Goal: Task Accomplishment & Management: Use online tool/utility

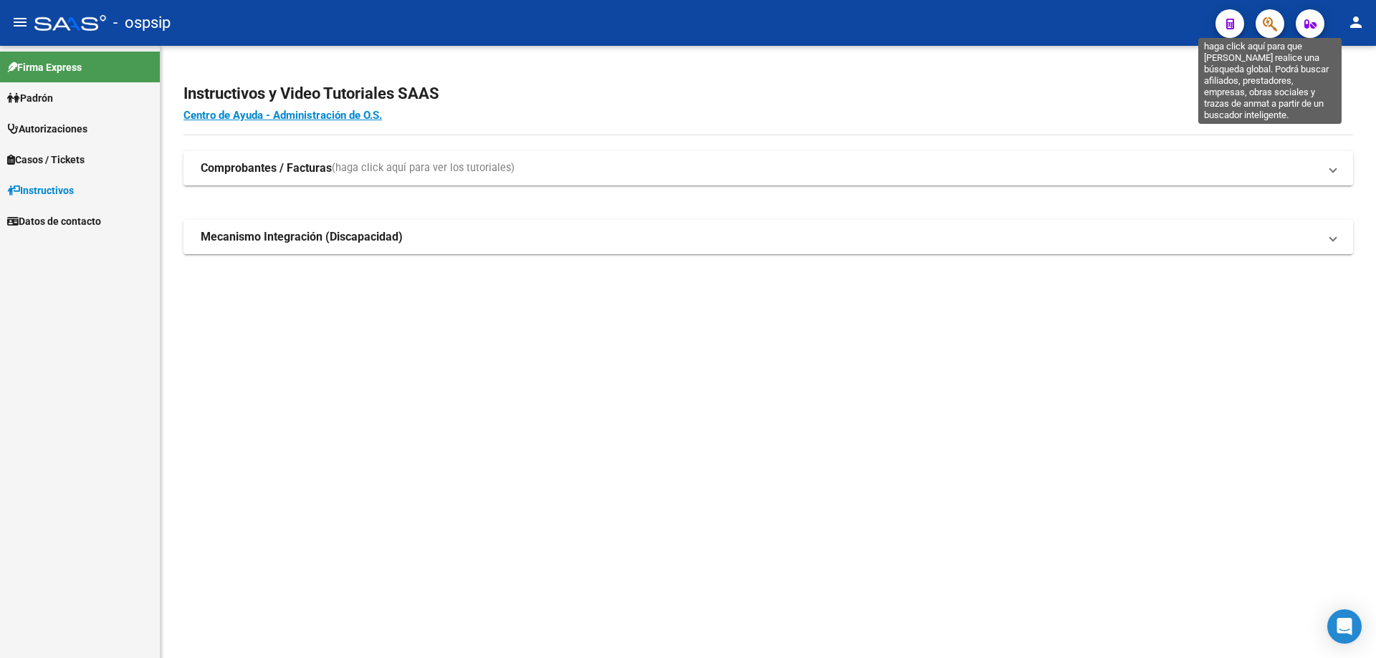
click at [1263, 24] on icon "button" at bounding box center [1269, 24] width 14 height 16
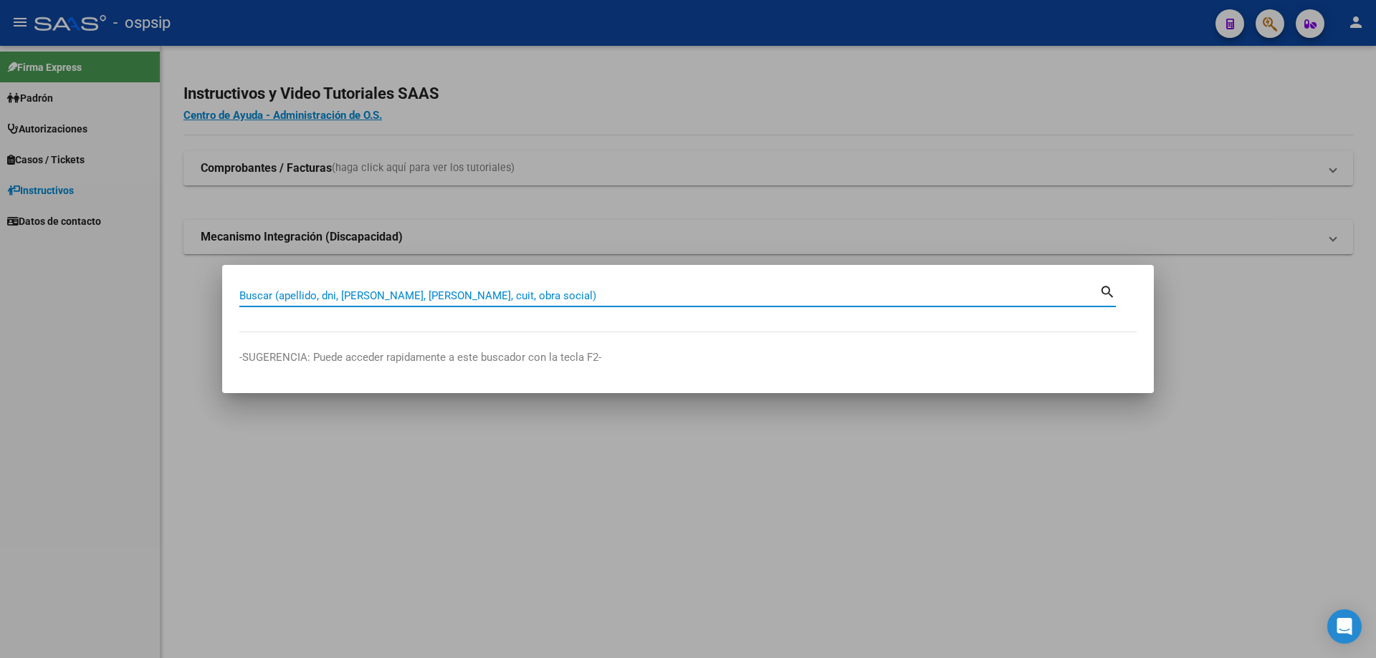
paste input "44286910"
type input "44286910"
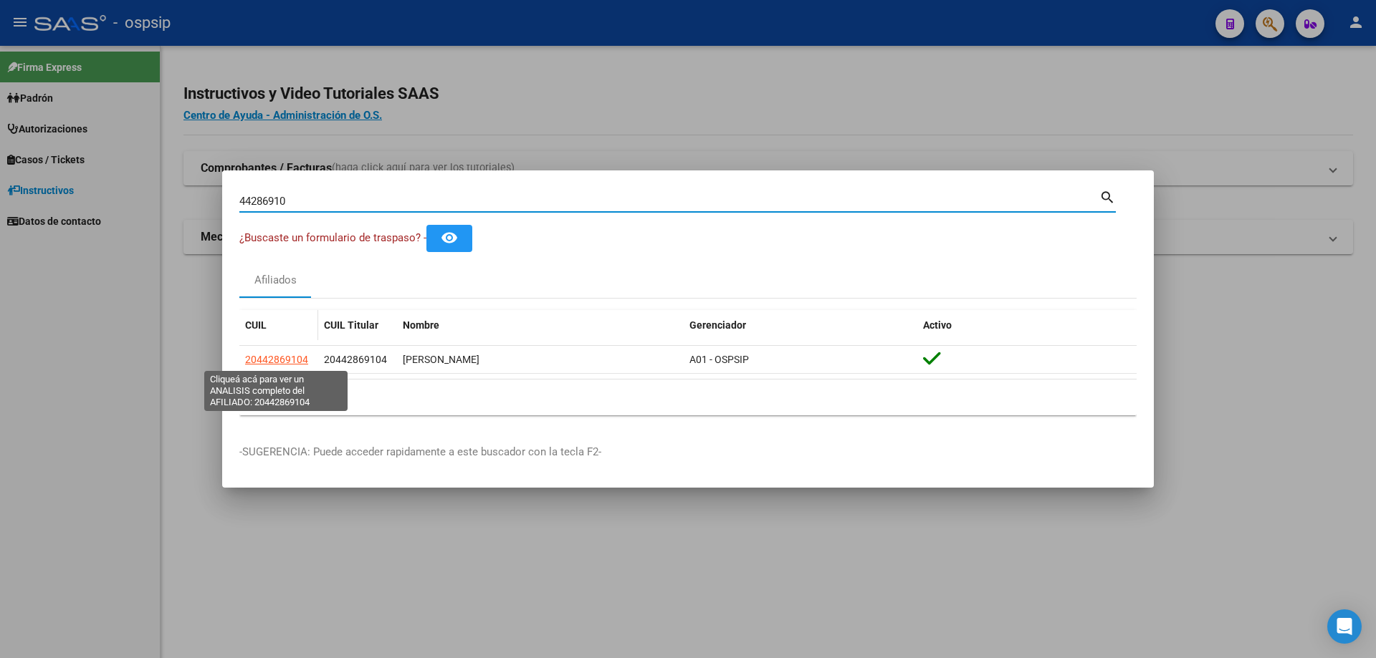
click at [274, 358] on span "20442869104" at bounding box center [276, 359] width 63 height 11
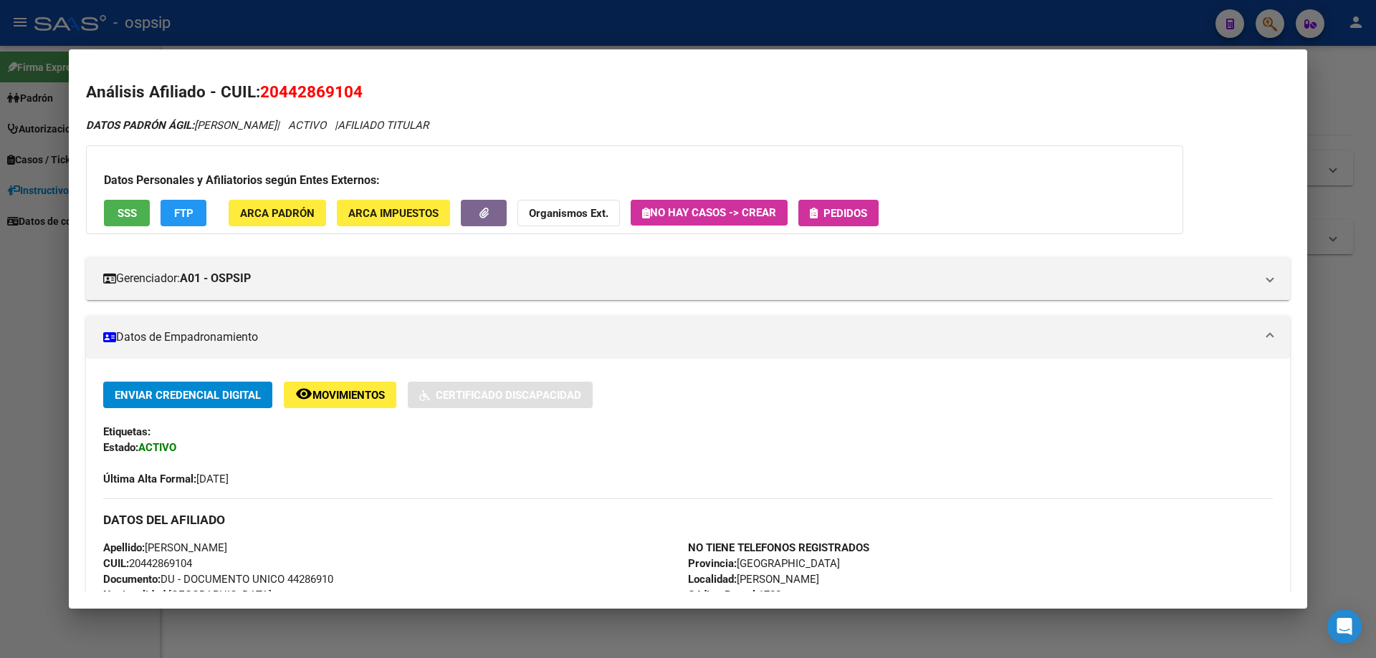
click at [845, 221] on button "Pedidos" at bounding box center [838, 213] width 80 height 27
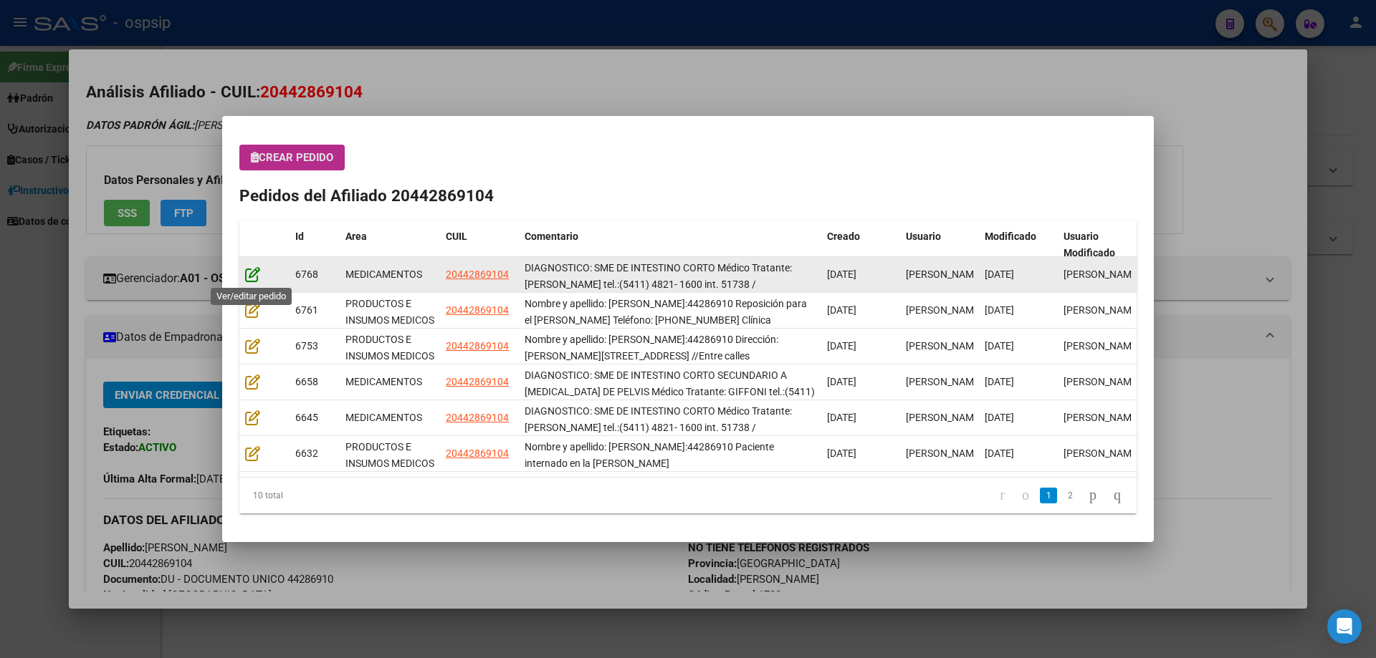
click at [245, 270] on icon at bounding box center [252, 275] width 15 height 16
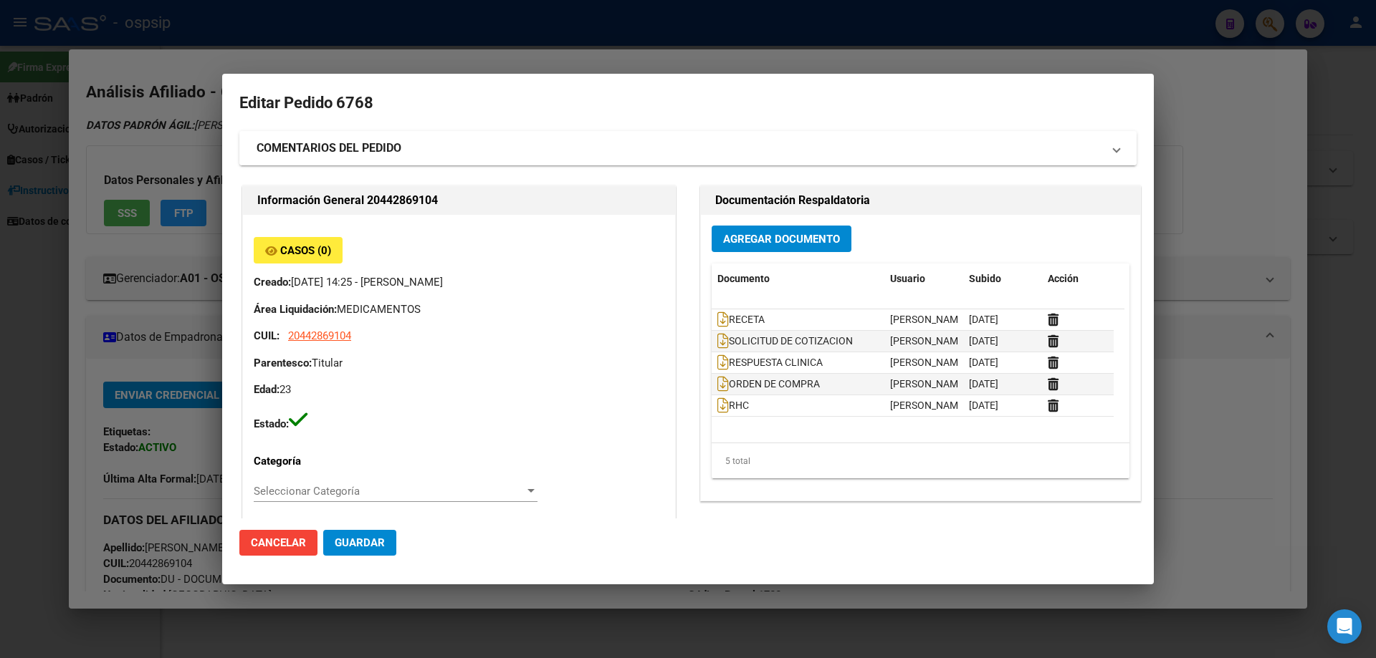
click at [438, 152] on mat-panel-title "COMENTARIOS DEL PEDIDO" at bounding box center [678, 148] width 845 height 17
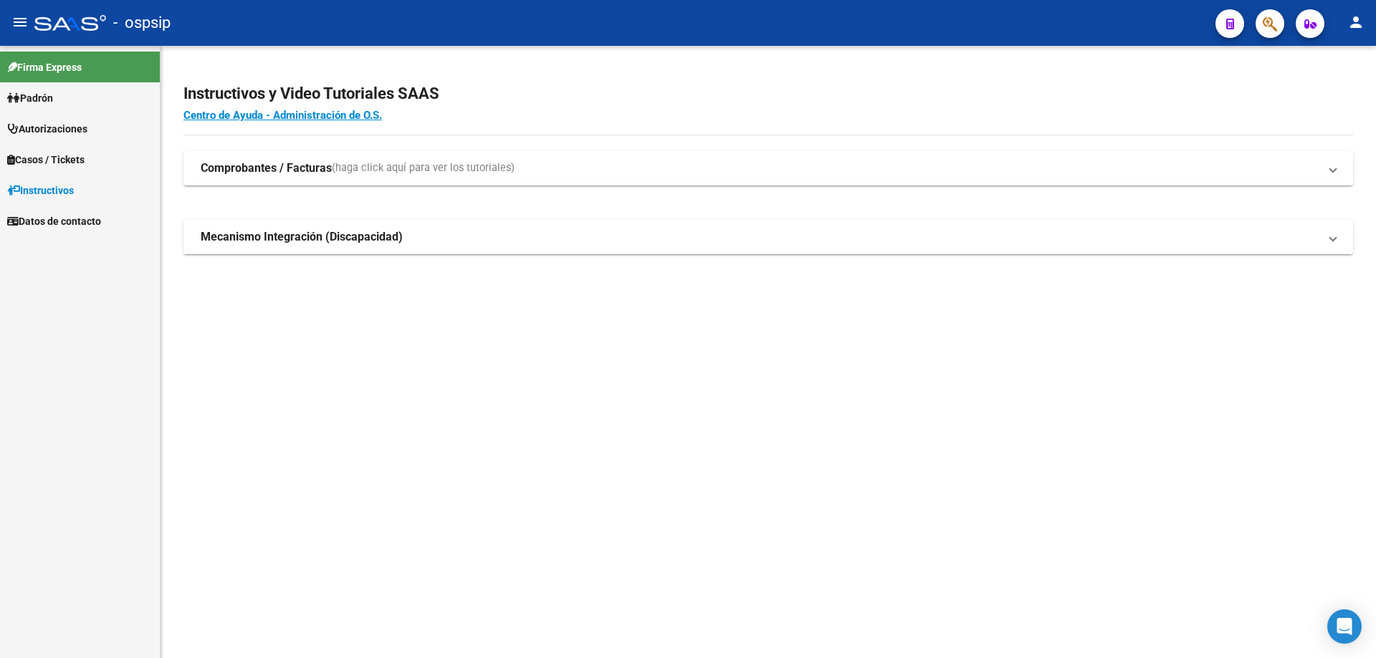
click at [1265, 33] on span "button" at bounding box center [1269, 23] width 14 height 29
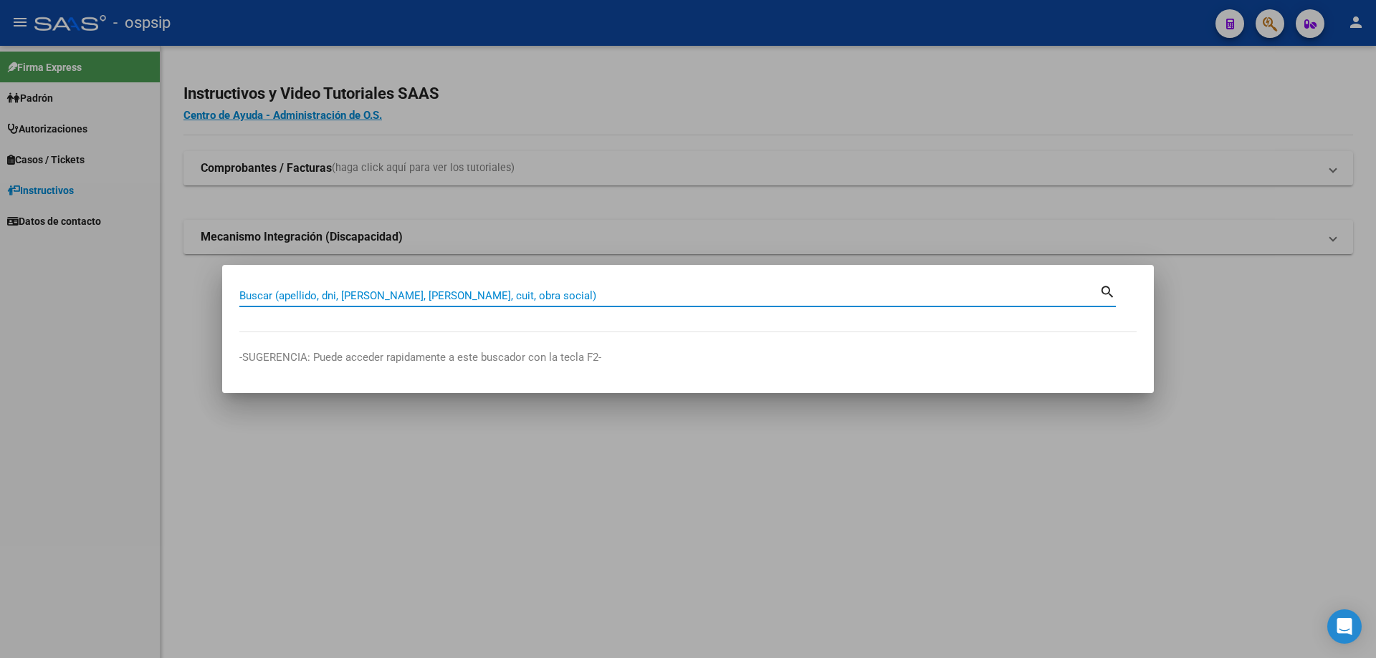
paste input "20400444"
type input "20400444"
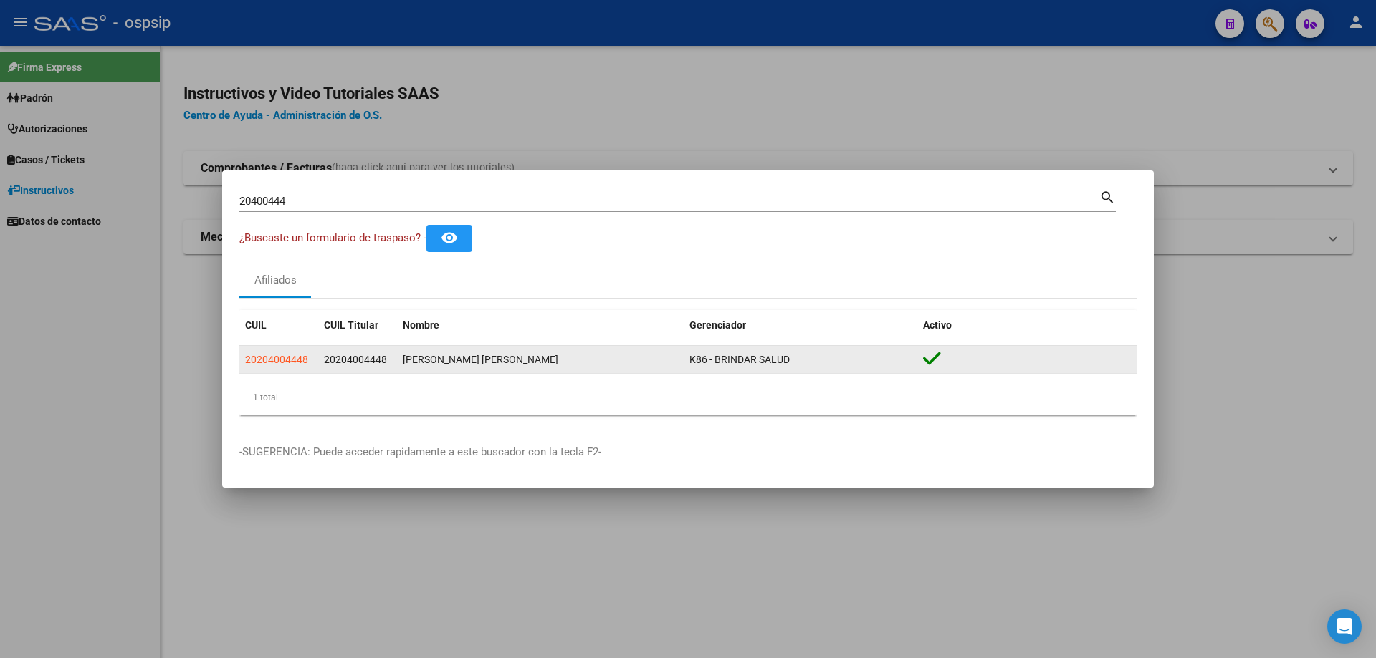
click at [274, 347] on datatable-body-cell "20204004448" at bounding box center [278, 360] width 79 height 28
click at [284, 360] on span "20204004448" at bounding box center [276, 359] width 63 height 11
type textarea "20204004448"
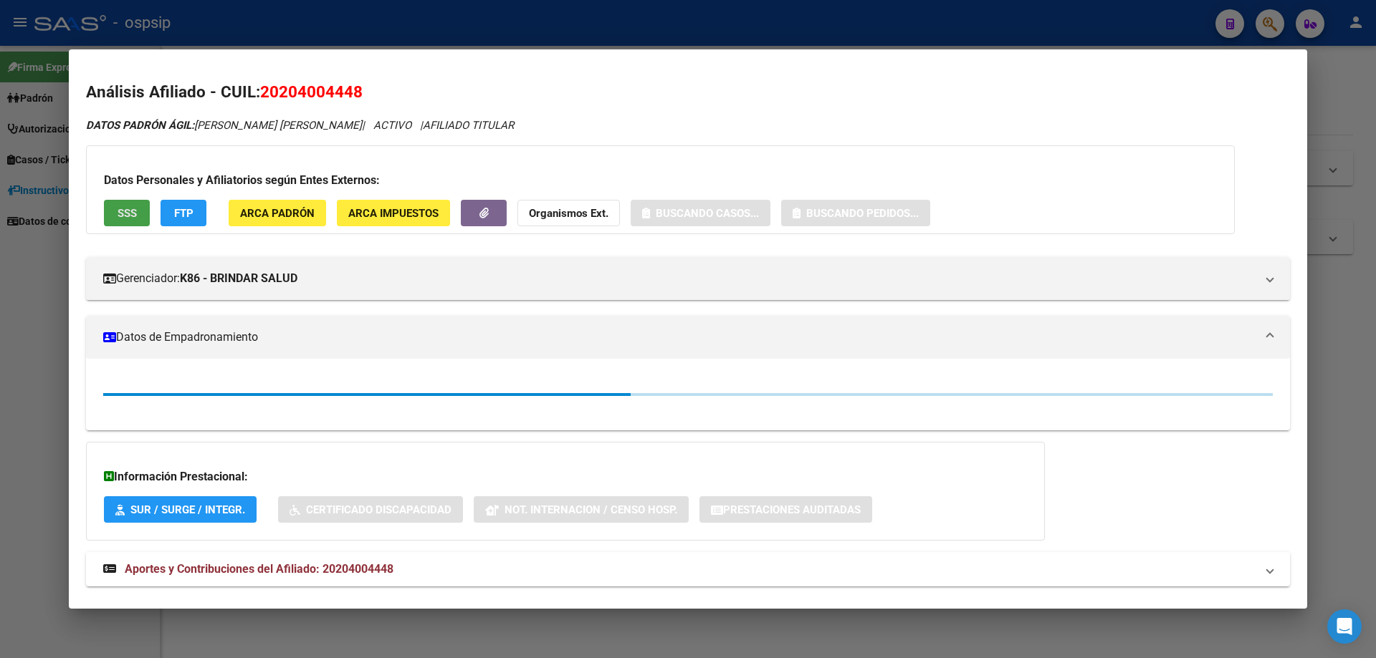
click at [112, 218] on button "SSS" at bounding box center [127, 213] width 46 height 27
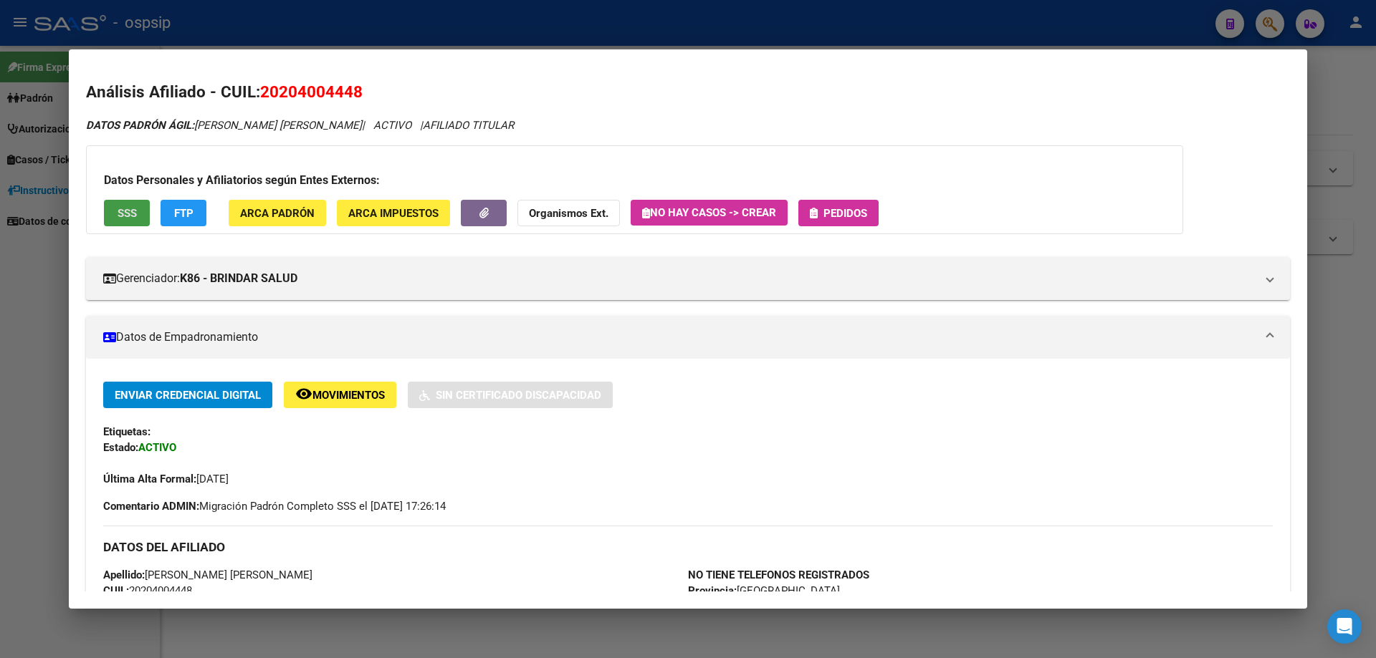
click at [825, 217] on span "Pedidos" at bounding box center [838, 212] width 57 height 13
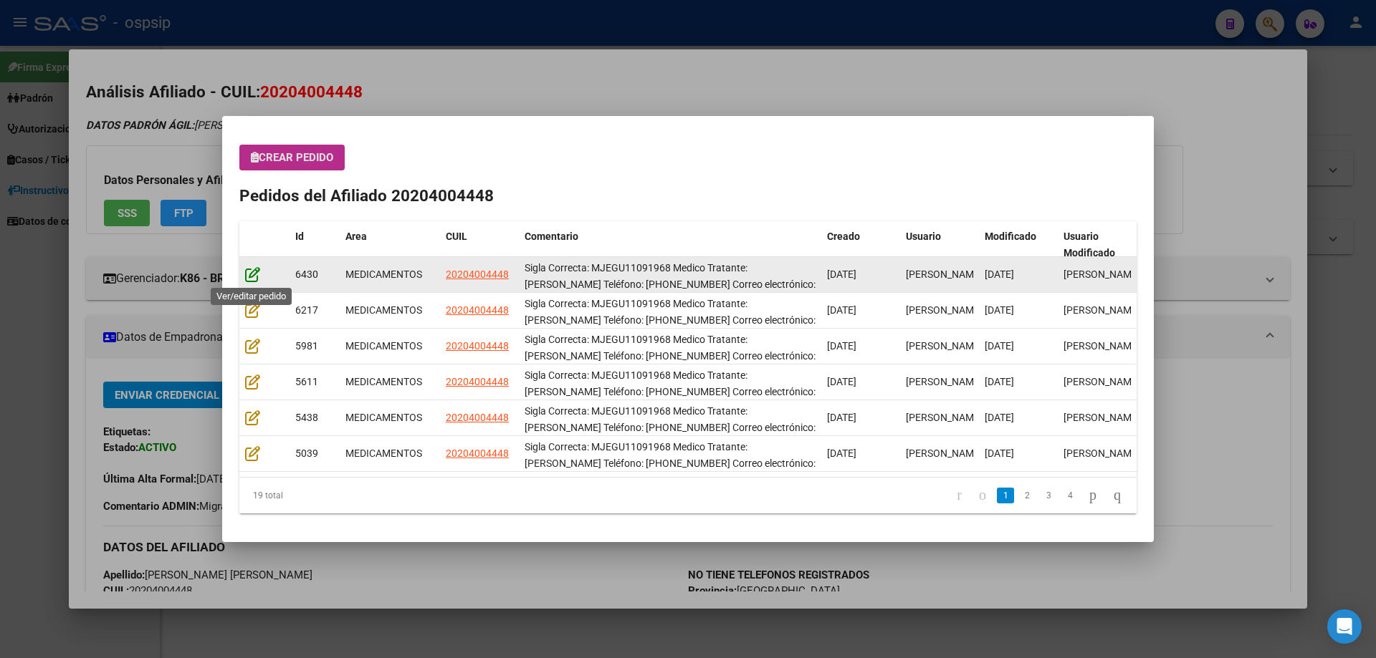
click at [251, 277] on icon at bounding box center [252, 275] width 15 height 16
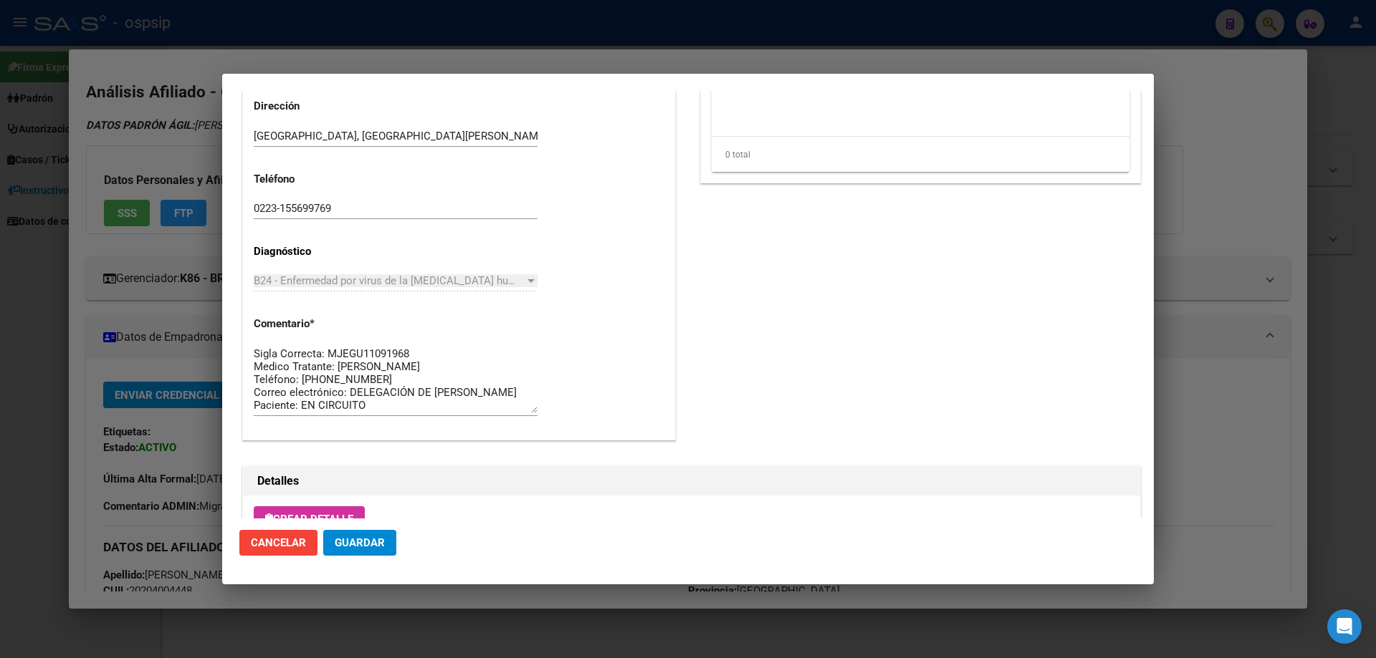
scroll to position [645, 0]
drag, startPoint x: 342, startPoint y: 211, endPoint x: 234, endPoint y: 216, distance: 108.3
click at [234, 216] on mat-dialog-content "Editar Pedido 6430 COMENTARIOS DEL PEDIDO Escriba su comentario aquí. Enviar co…" at bounding box center [687, 305] width 931 height 428
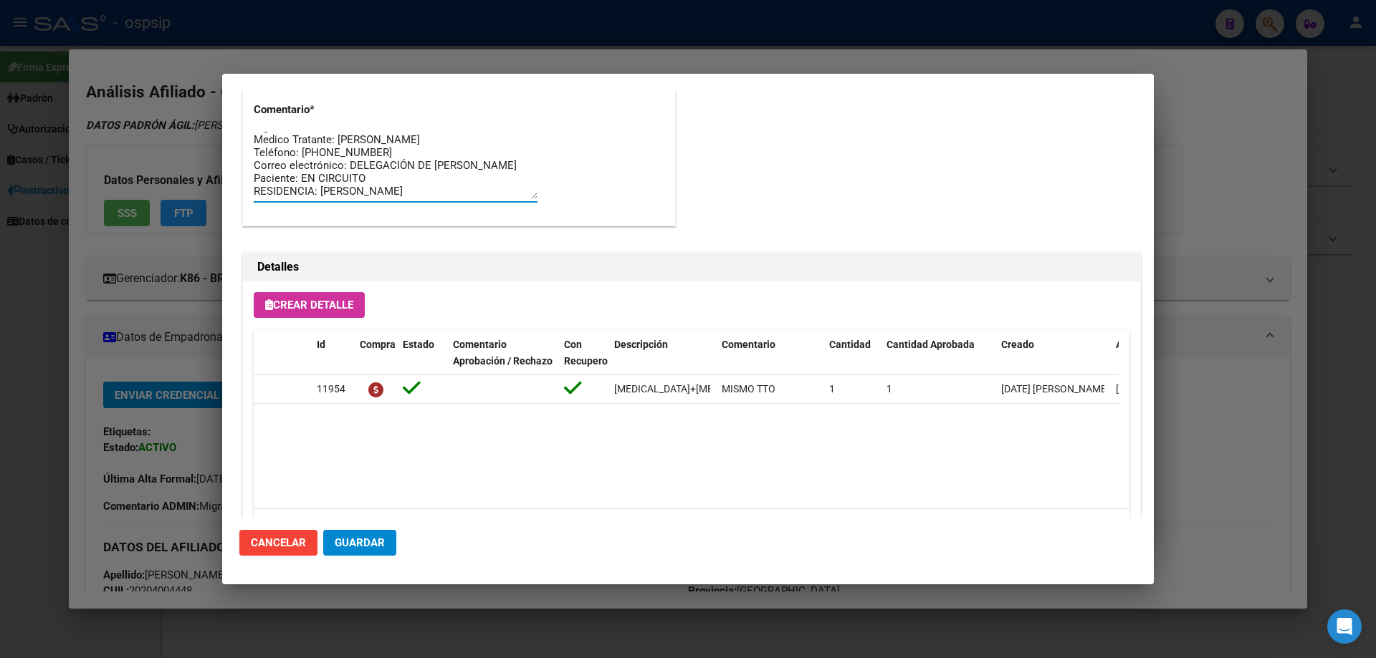
scroll to position [0, 0]
drag, startPoint x: 416, startPoint y: 195, endPoint x: 232, endPoint y: 112, distance: 201.7
click at [232, 112] on mat-dialog-content "Editar Pedido 6430 COMENTARIOS DEL PEDIDO Escriba su comentario aquí. Enviar co…" at bounding box center [687, 305] width 931 height 428
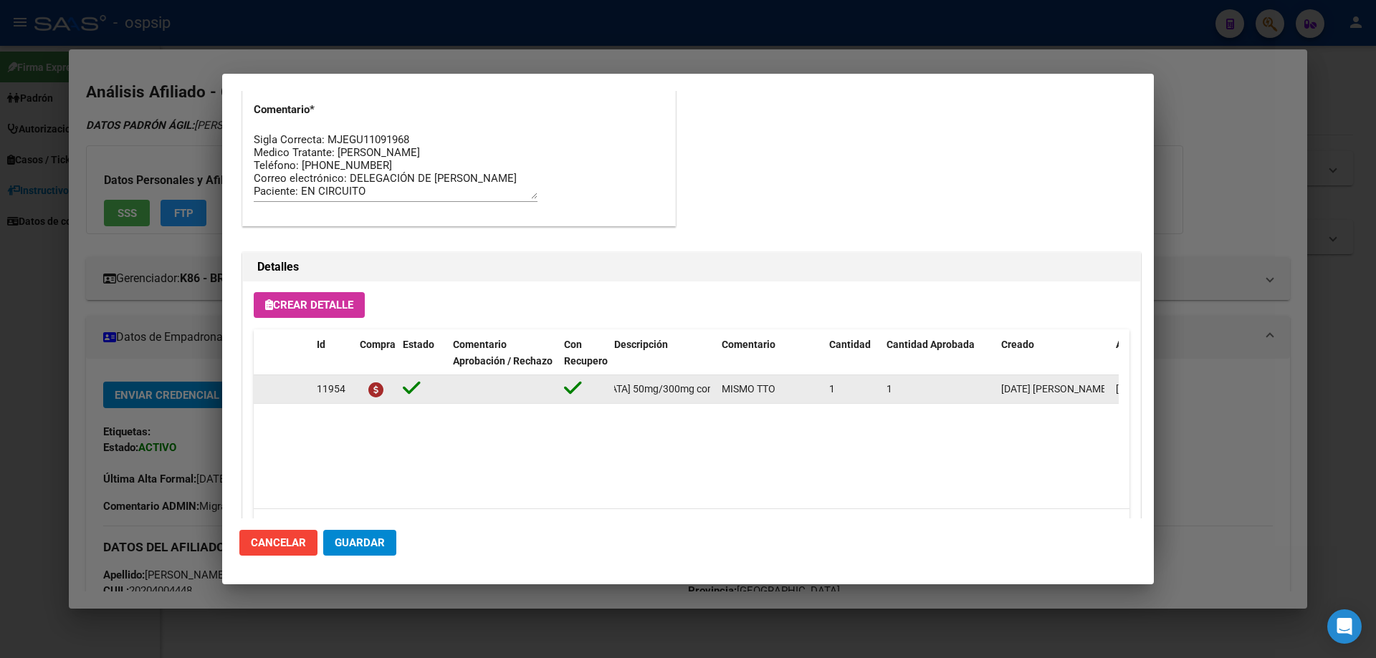
scroll to position [0, 178]
drag, startPoint x: 610, startPoint y: 392, endPoint x: 711, endPoint y: 398, distance: 100.5
click at [711, 398] on datatable-body-cell "[MEDICAL_DATA]+[MEDICAL_DATA] 50mg/300mg comp. x 30 (DTG/3TC)" at bounding box center [661, 389] width 107 height 28
copy span "[MEDICAL_DATA]+[MEDICAL_DATA] 50mg/300mg comp. x 30 (DTG/3TC)"
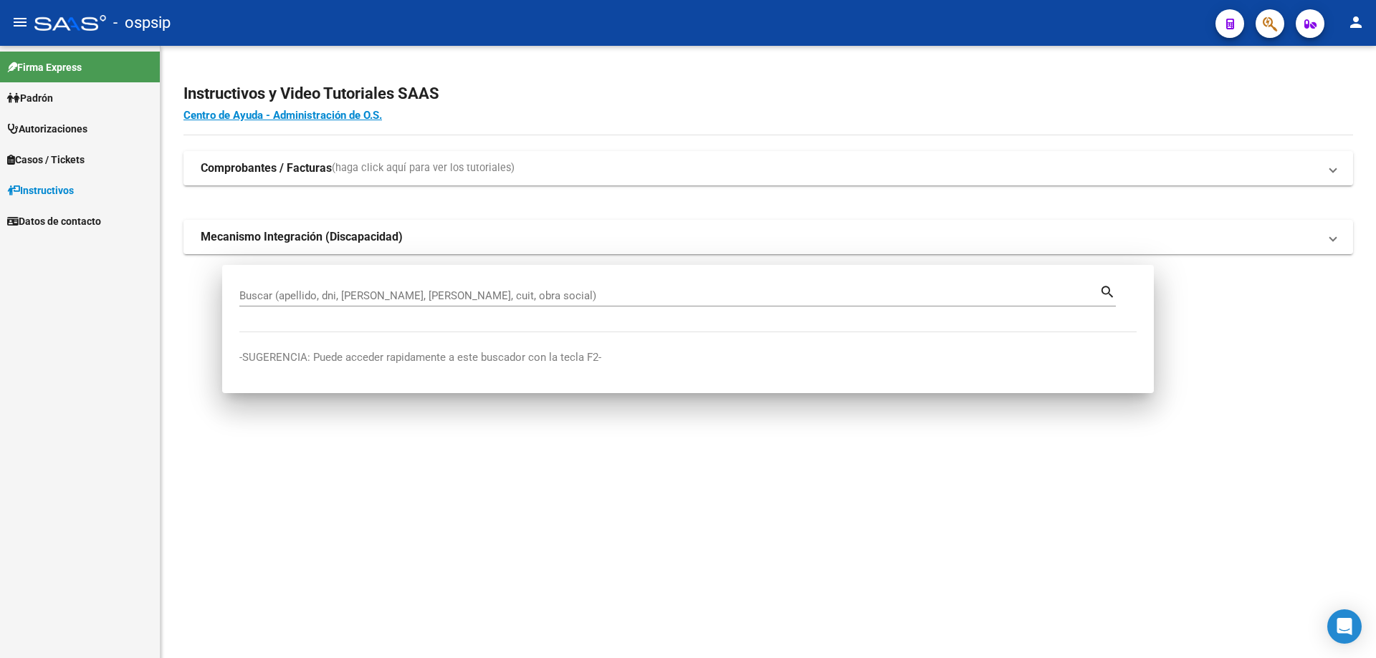
drag, startPoint x: 1265, startPoint y: 31, endPoint x: 1255, endPoint y: 32, distance: 9.3
click at [1257, 32] on div at bounding box center [1264, 23] width 40 height 29
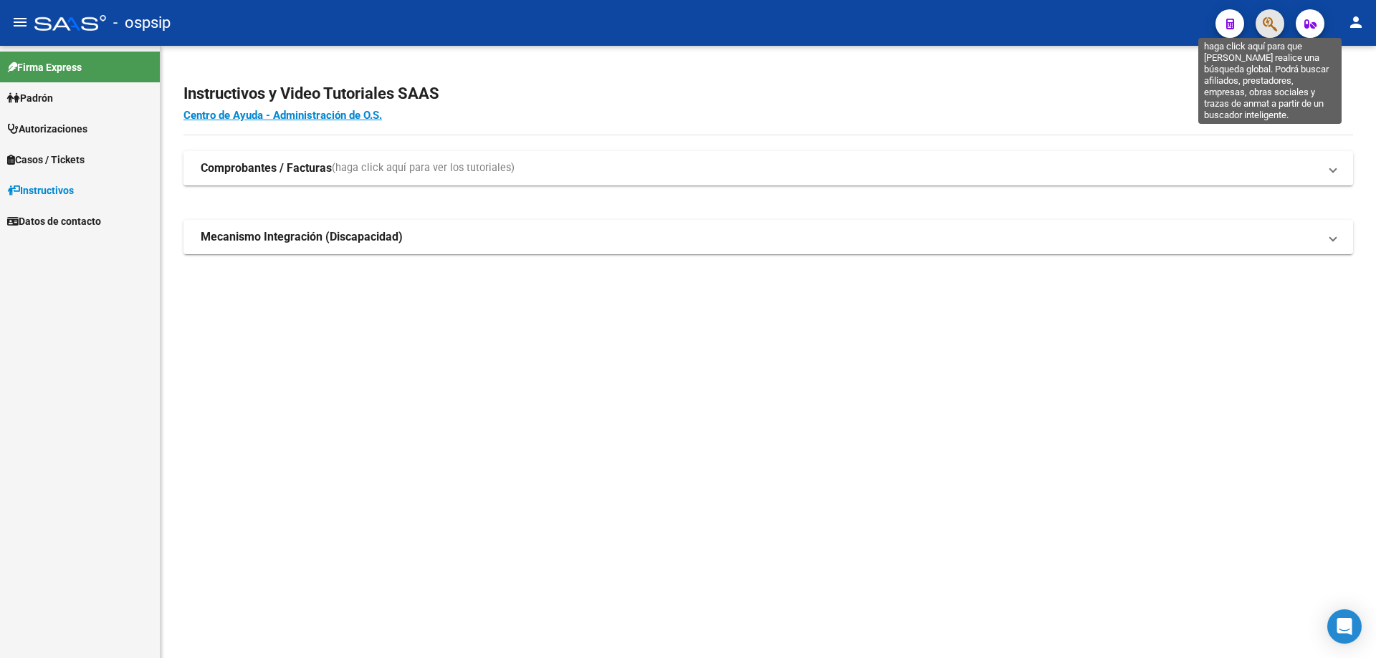
click at [1274, 27] on icon "button" at bounding box center [1269, 24] width 14 height 16
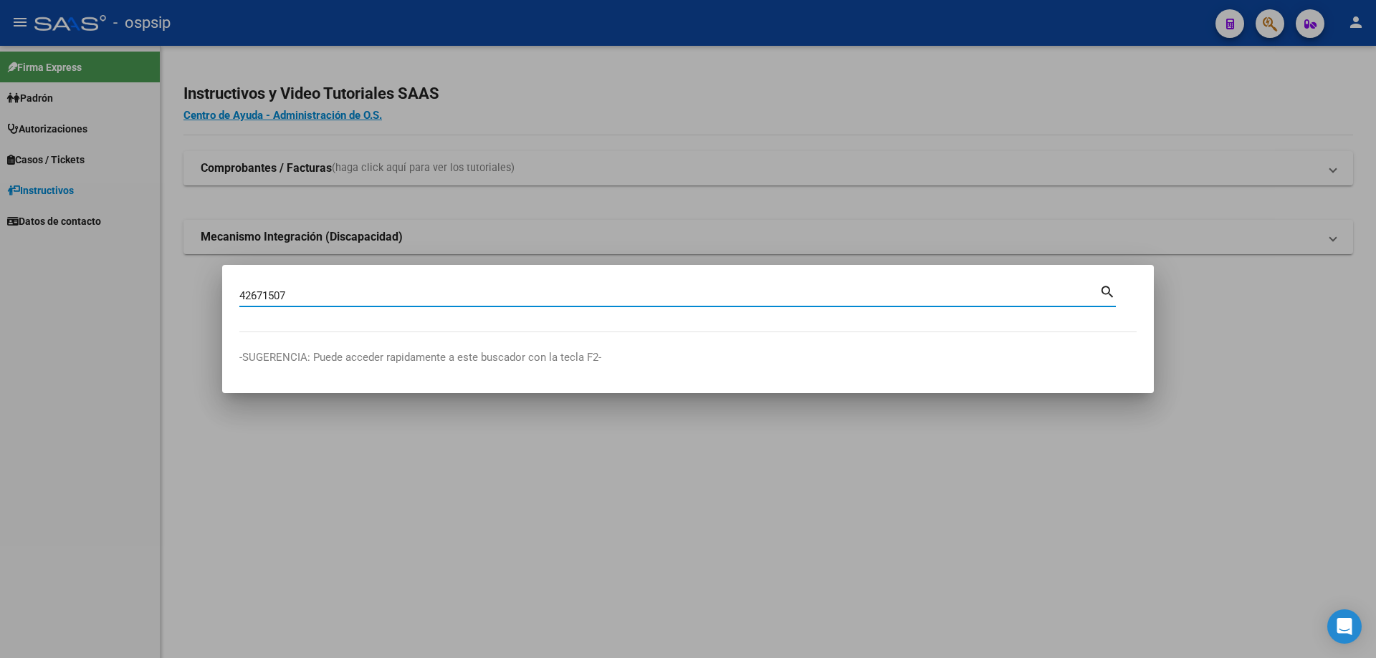
type input "42671507"
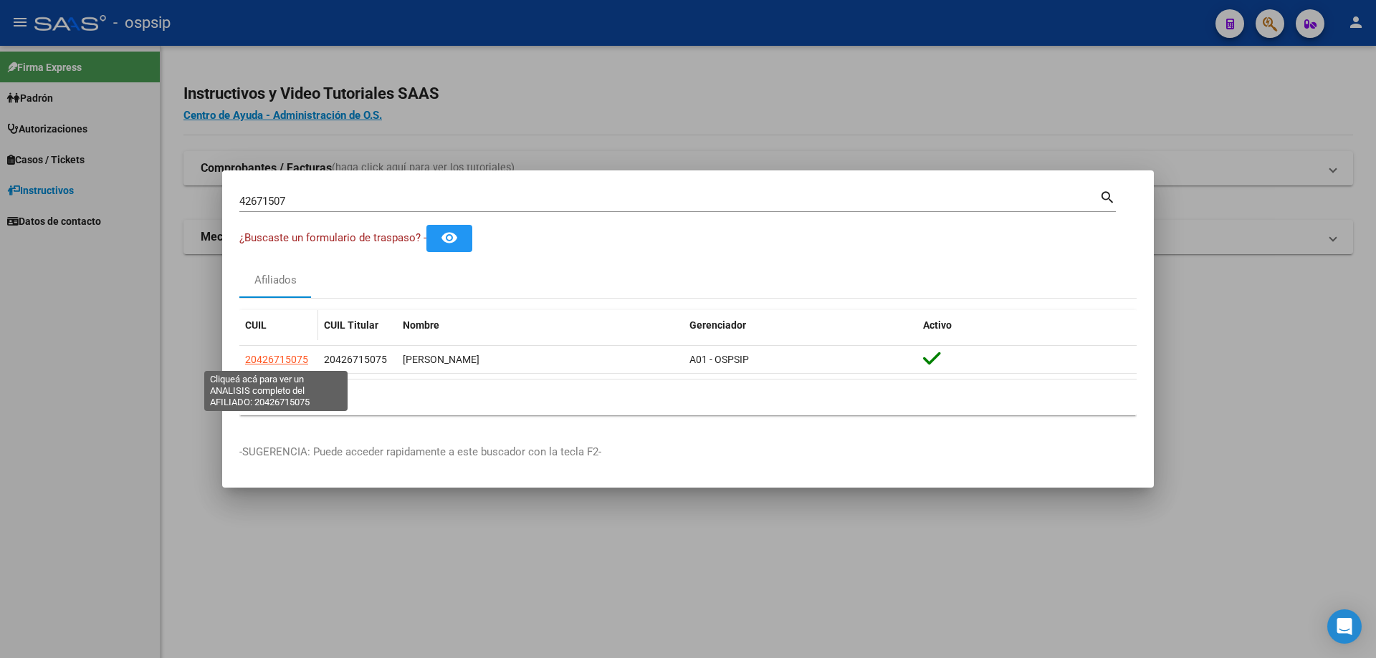
click at [261, 359] on span "20426715075" at bounding box center [276, 359] width 63 height 11
type textarea "20426715075"
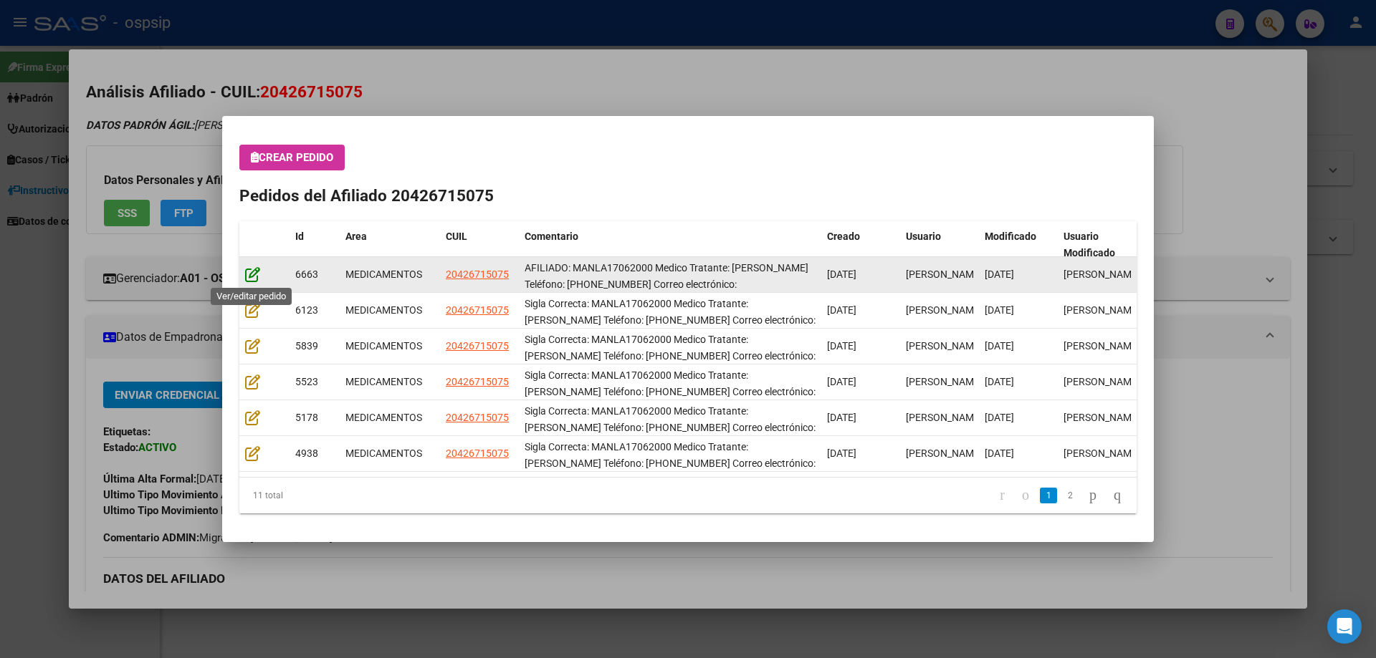
click at [246, 279] on icon at bounding box center [252, 275] width 15 height 16
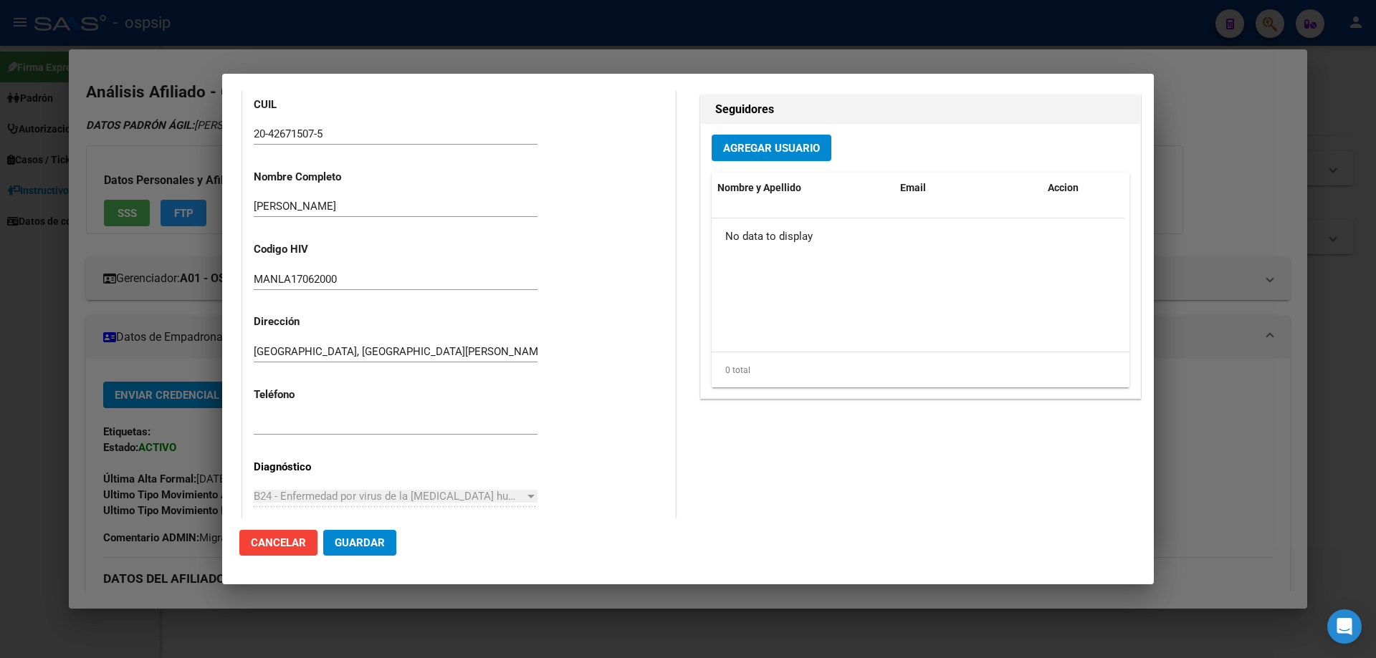
scroll to position [0, 0]
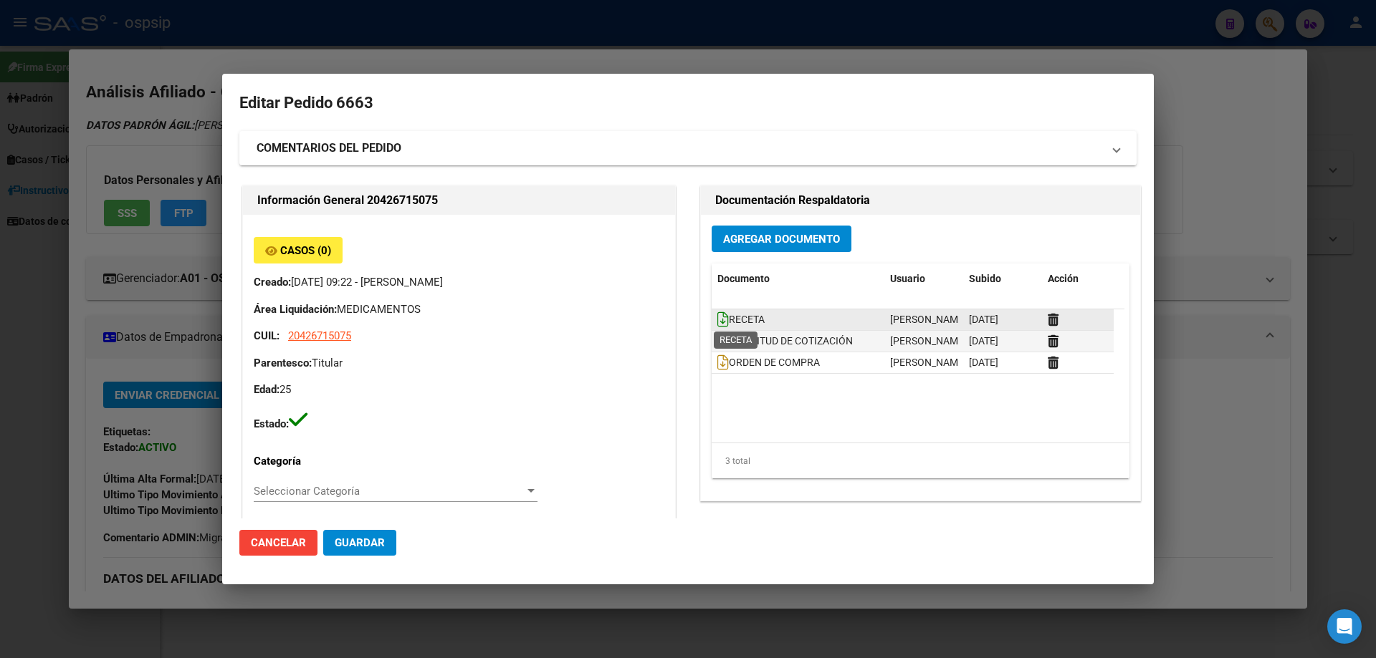
click at [719, 318] on icon at bounding box center [722, 320] width 11 height 16
